Goal: Task Accomplishment & Management: Manage account settings

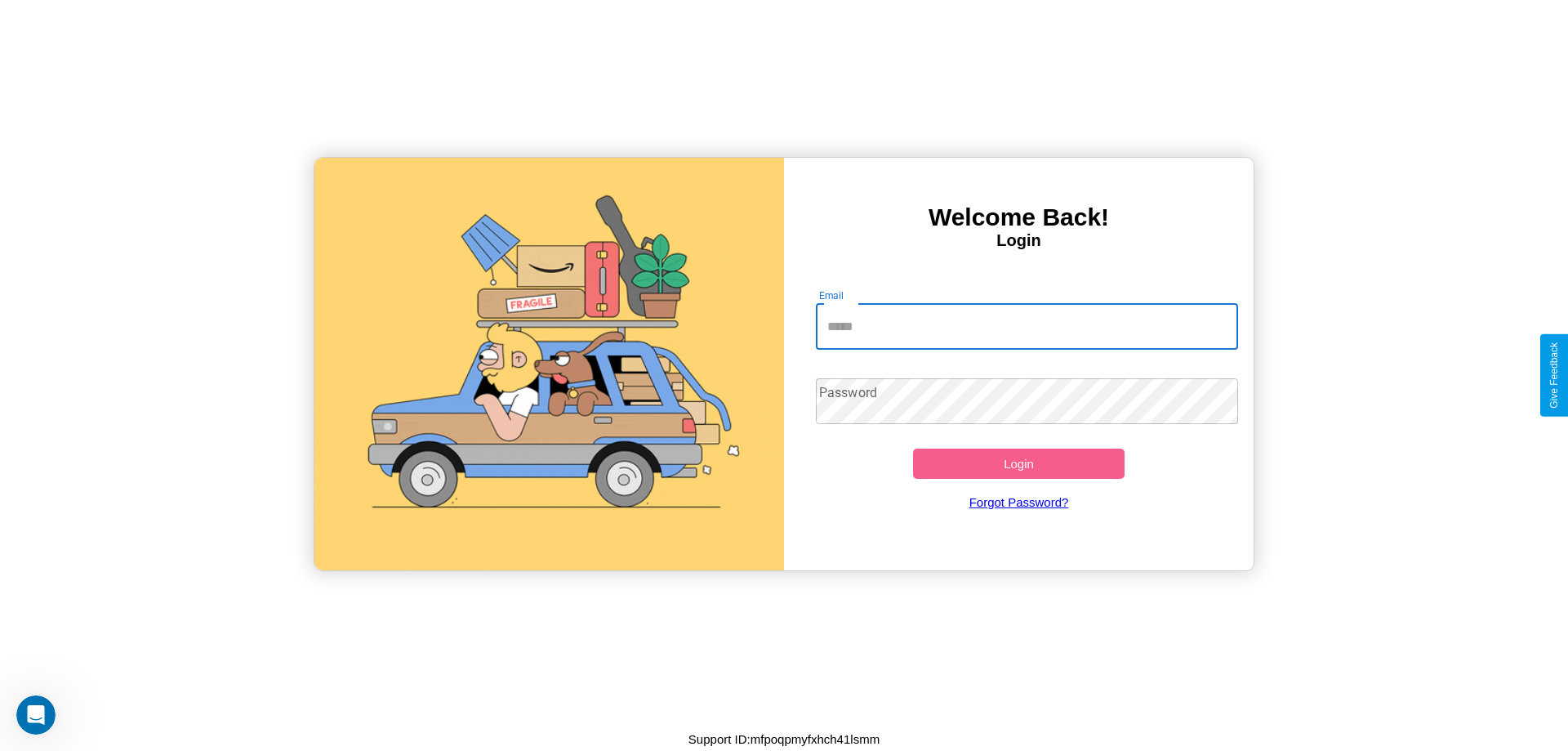
click at [1027, 326] on input "Email" at bounding box center [1027, 326] width 423 height 46
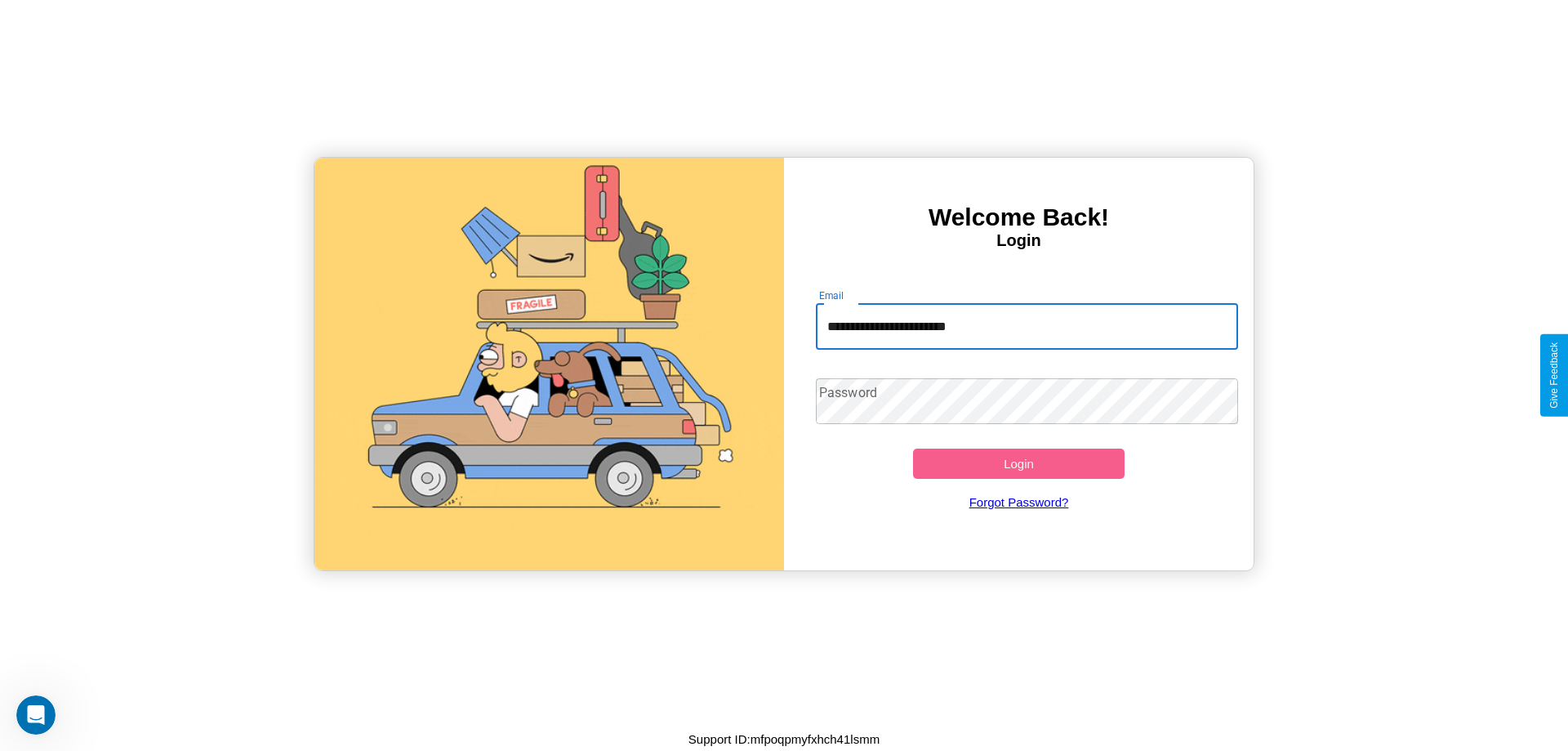
type input "**********"
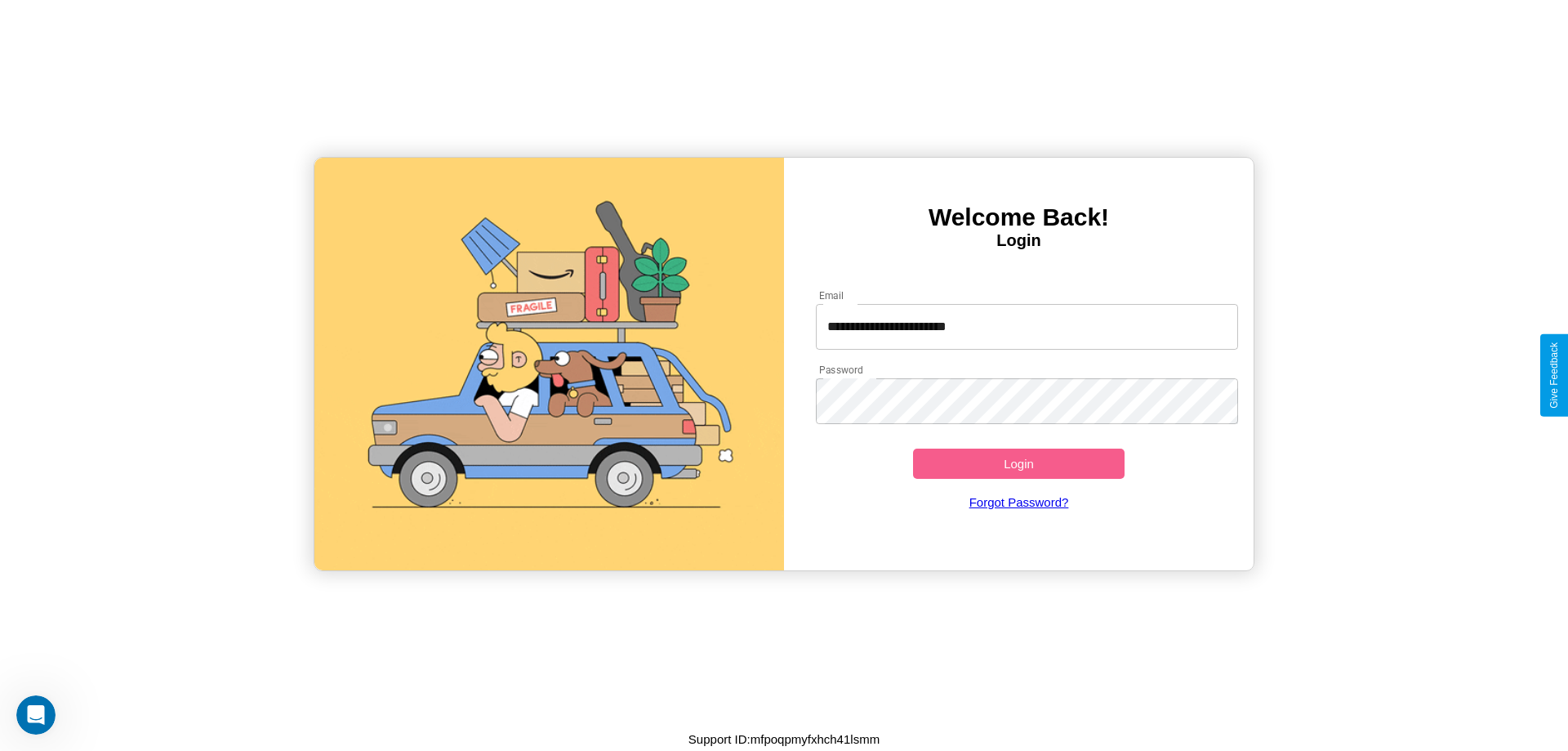
click at [1018, 463] on button "Login" at bounding box center [1019, 463] width 212 height 30
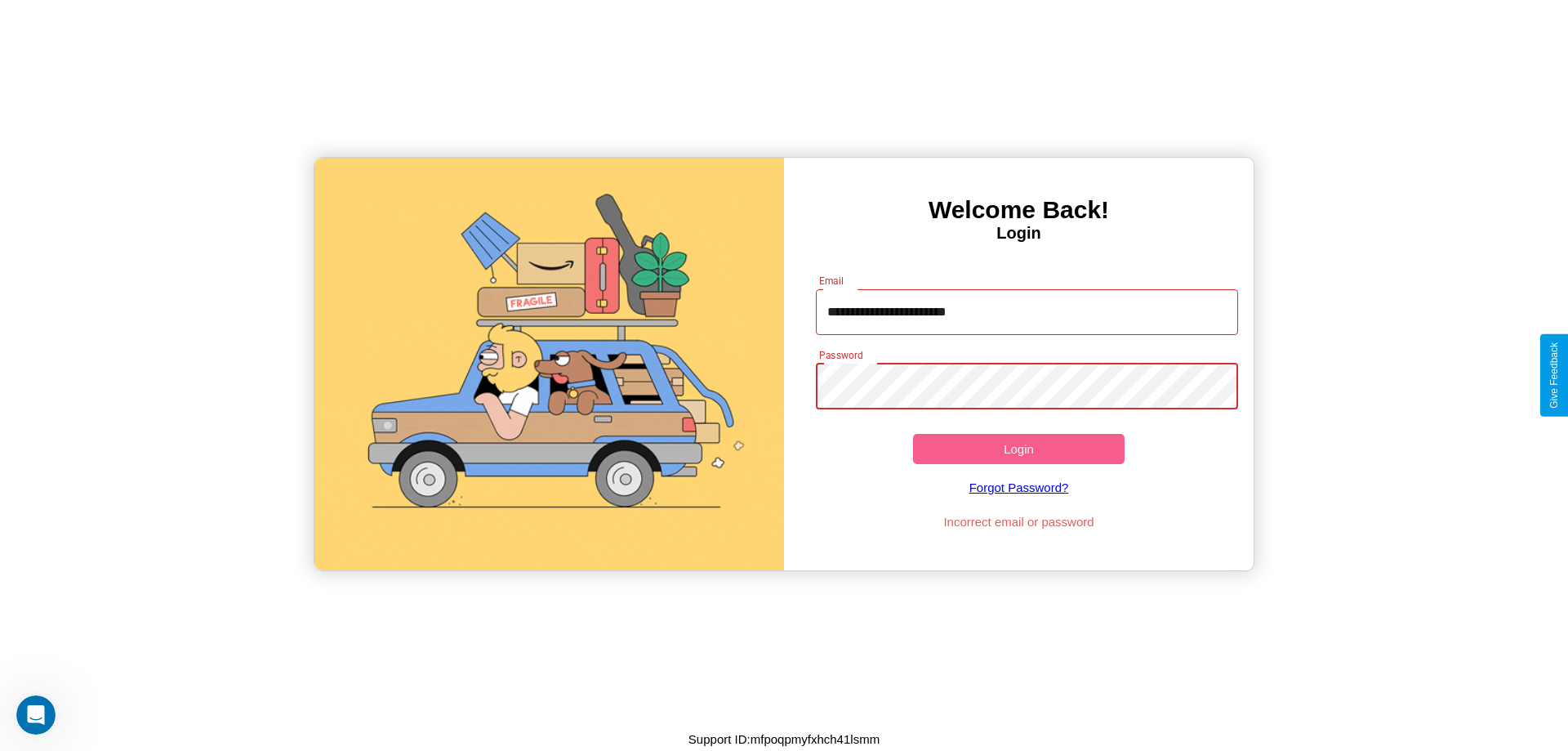
click at [1018, 448] on button "Login" at bounding box center [1019, 449] width 212 height 30
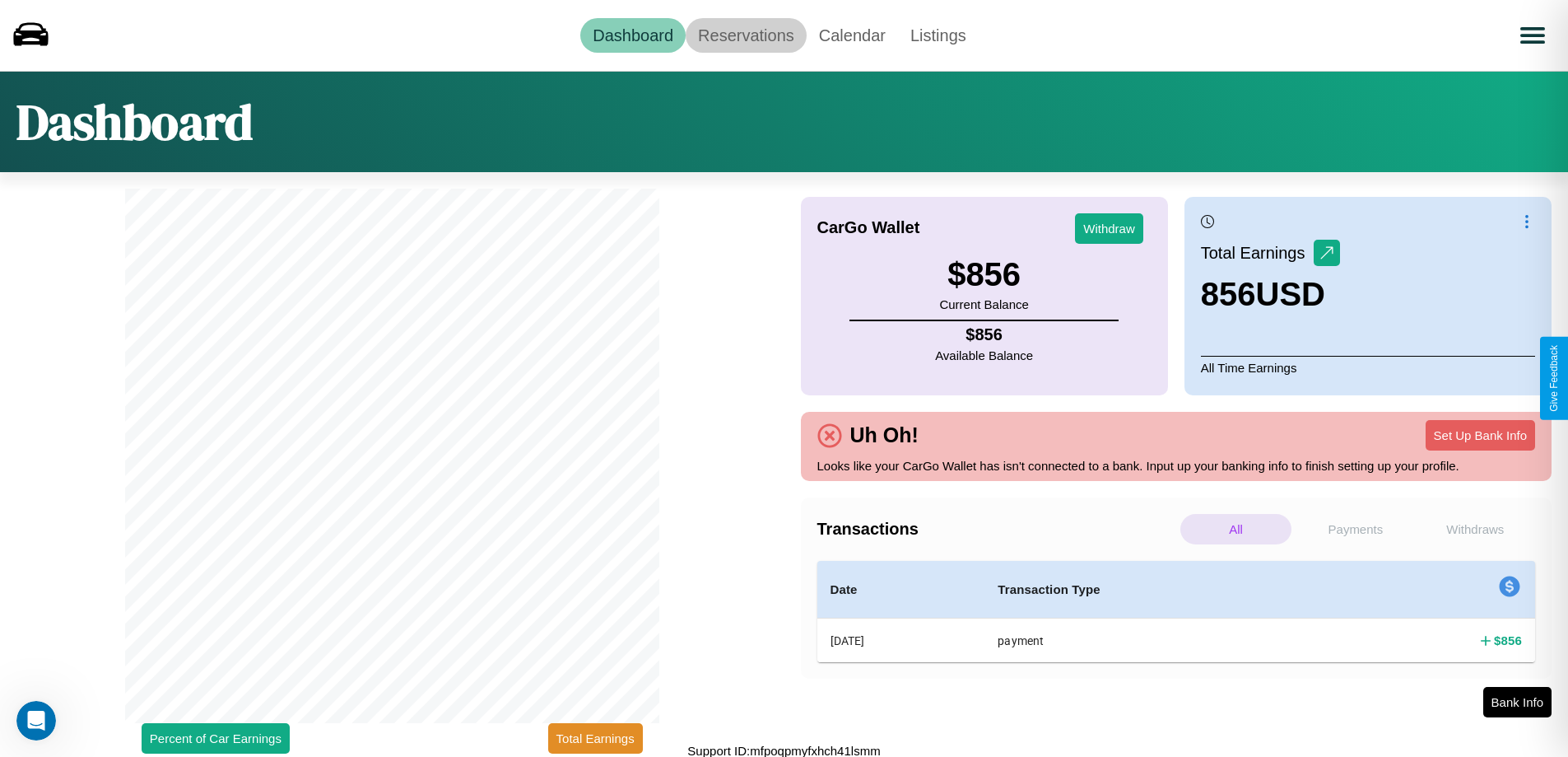
click at [746, 34] on link "Reservations" at bounding box center [747, 35] width 121 height 34
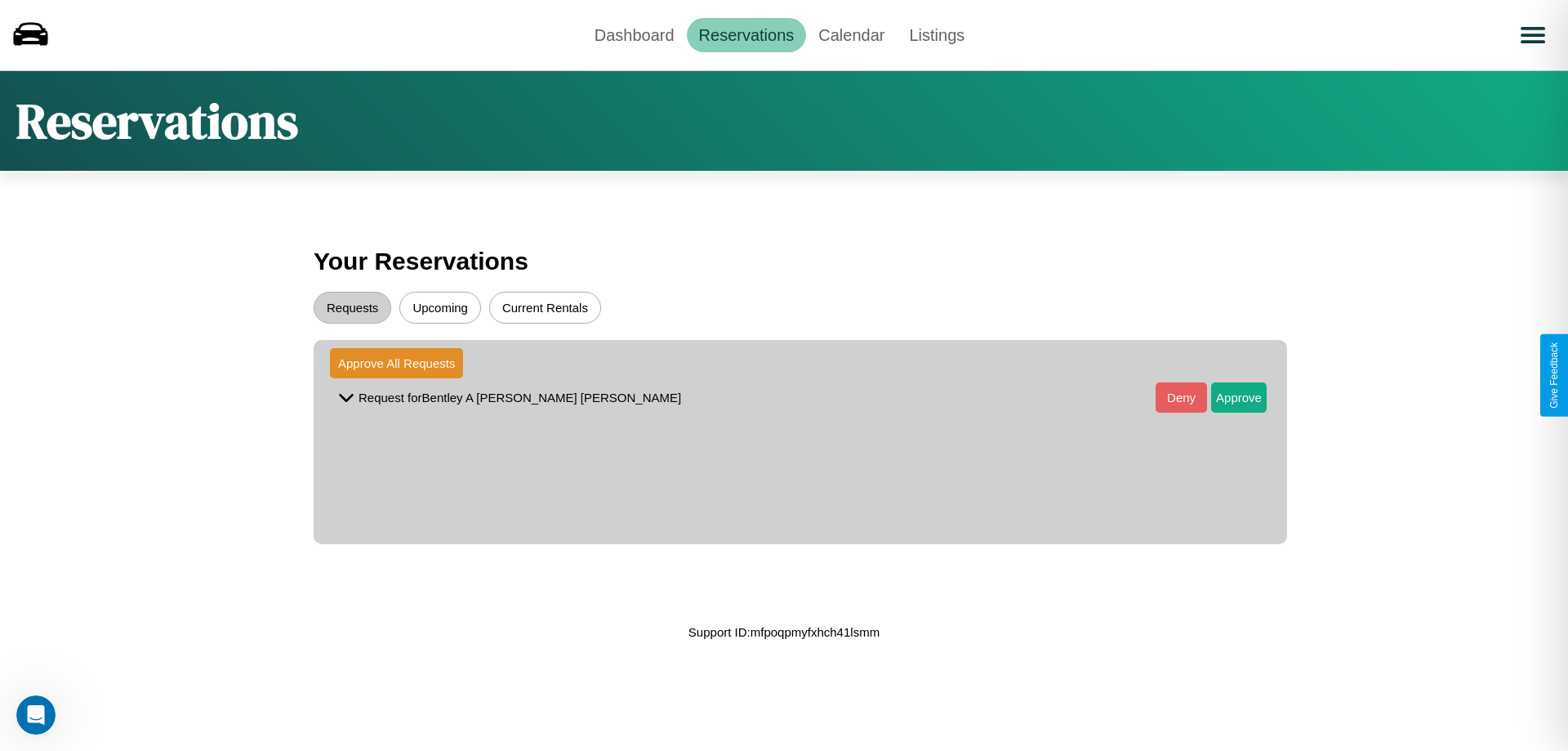
click at [440, 307] on button "Upcoming" at bounding box center [440, 308] width 82 height 32
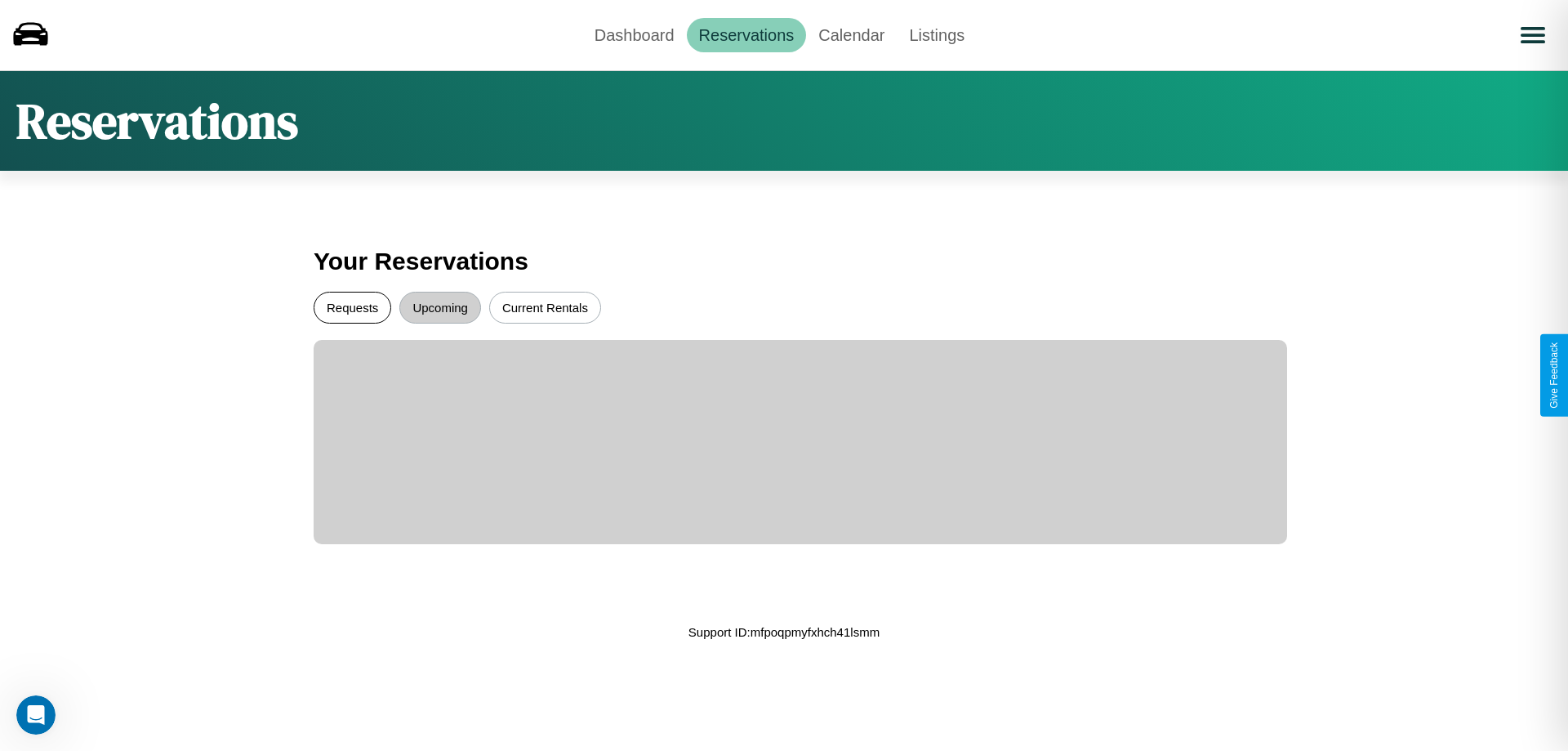
click at [352, 307] on button "Requests" at bounding box center [352, 308] width 78 height 32
